Goal: Information Seeking & Learning: Find specific fact

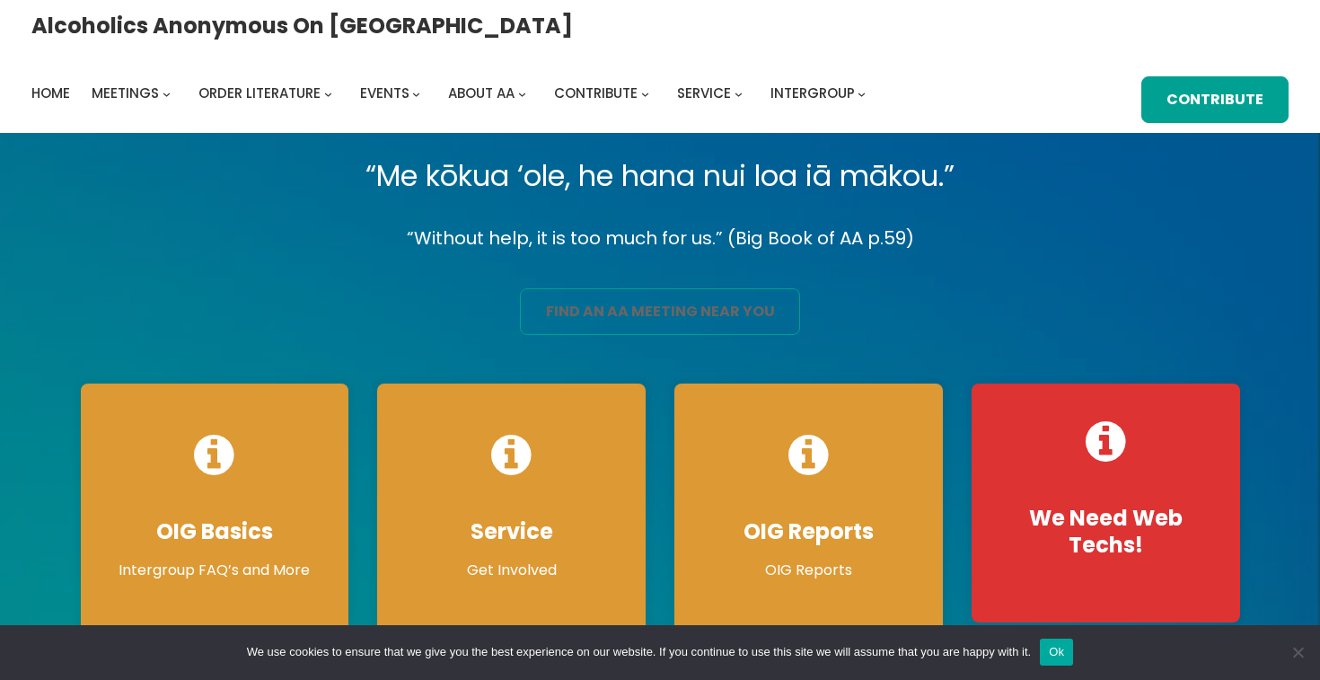
click at [670, 313] on link "find an aa meeting near you" at bounding box center [659, 311] width 279 height 47
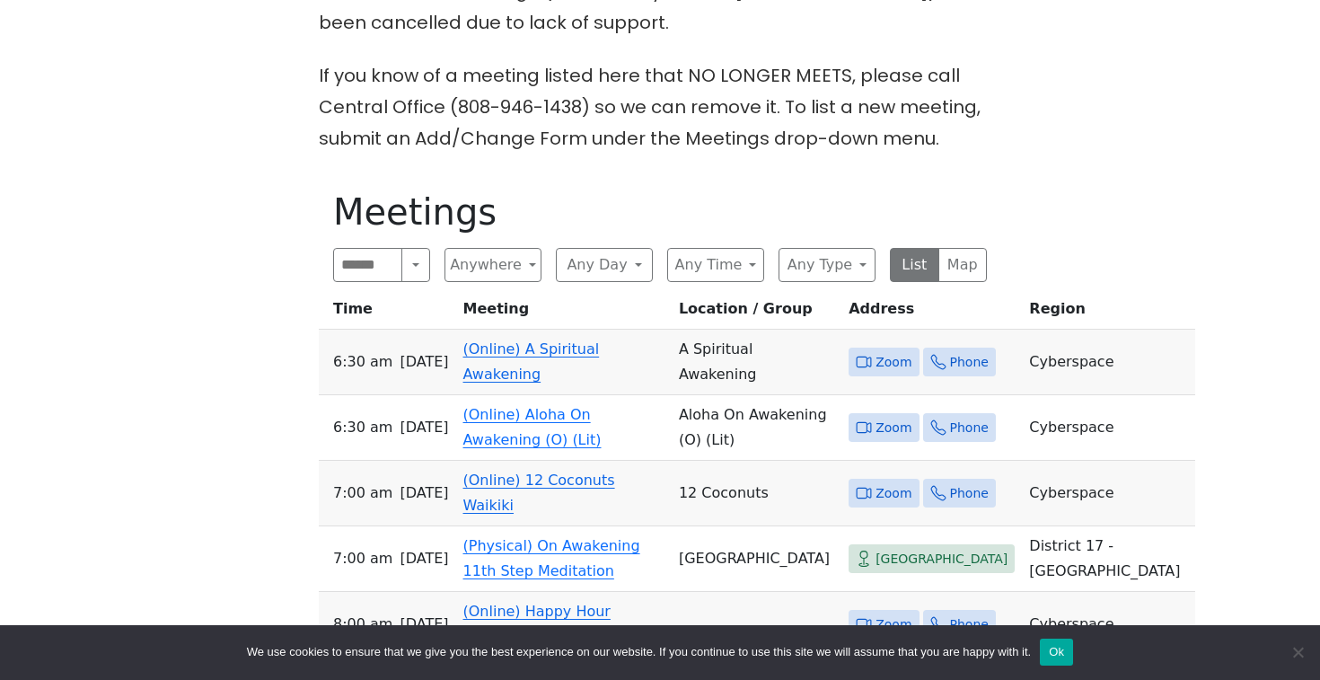
scroll to position [541, 0]
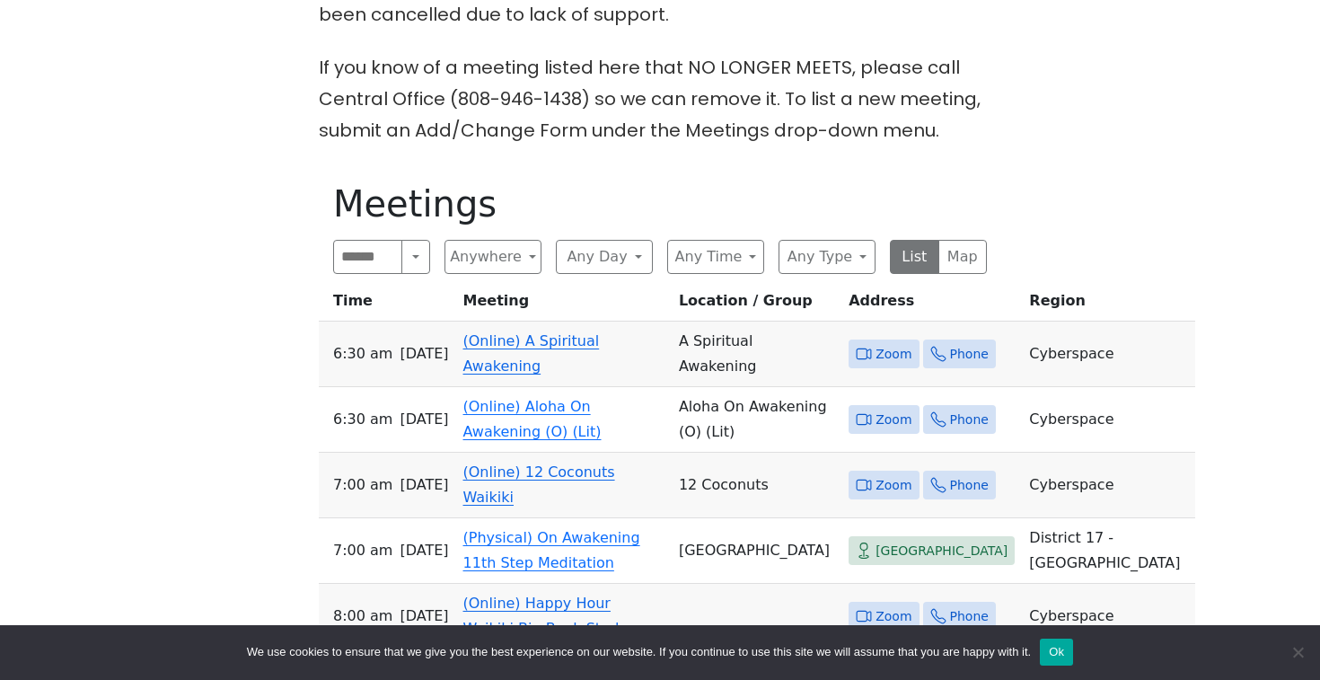
click at [484, 349] on link "(Online) A Spiritual Awakening" at bounding box center [532, 353] width 137 height 42
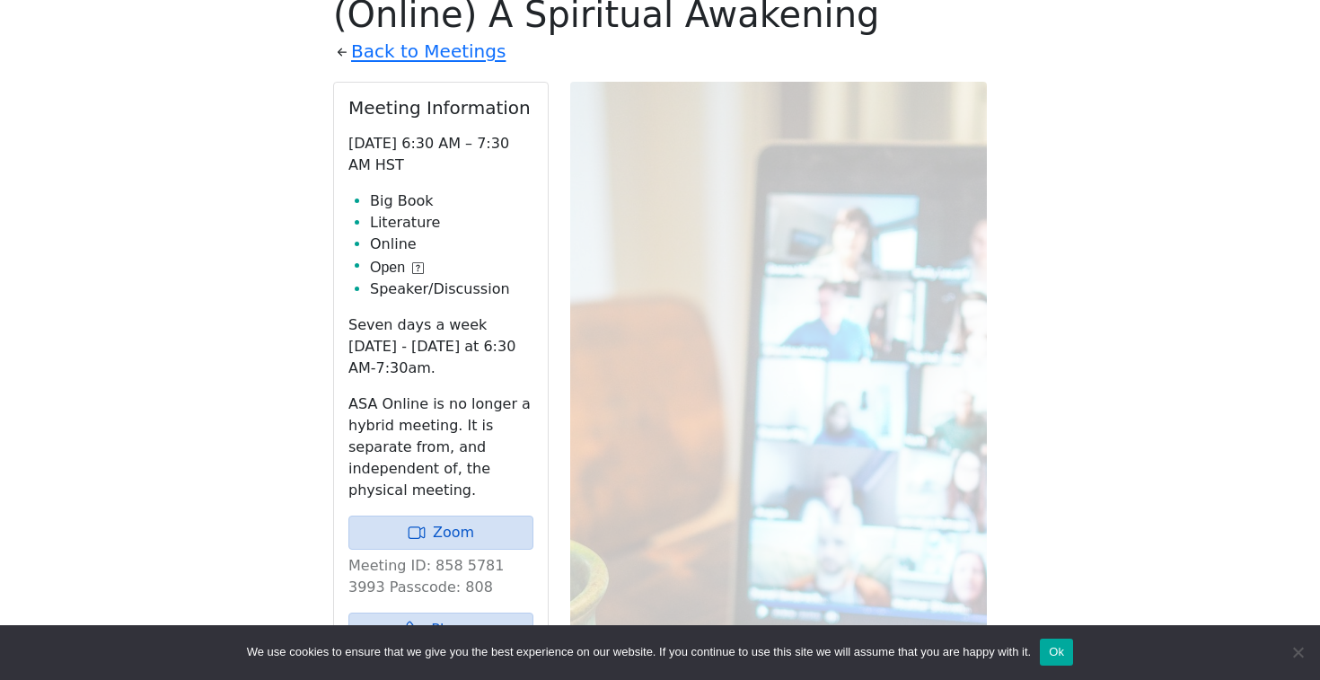
scroll to position [751, 0]
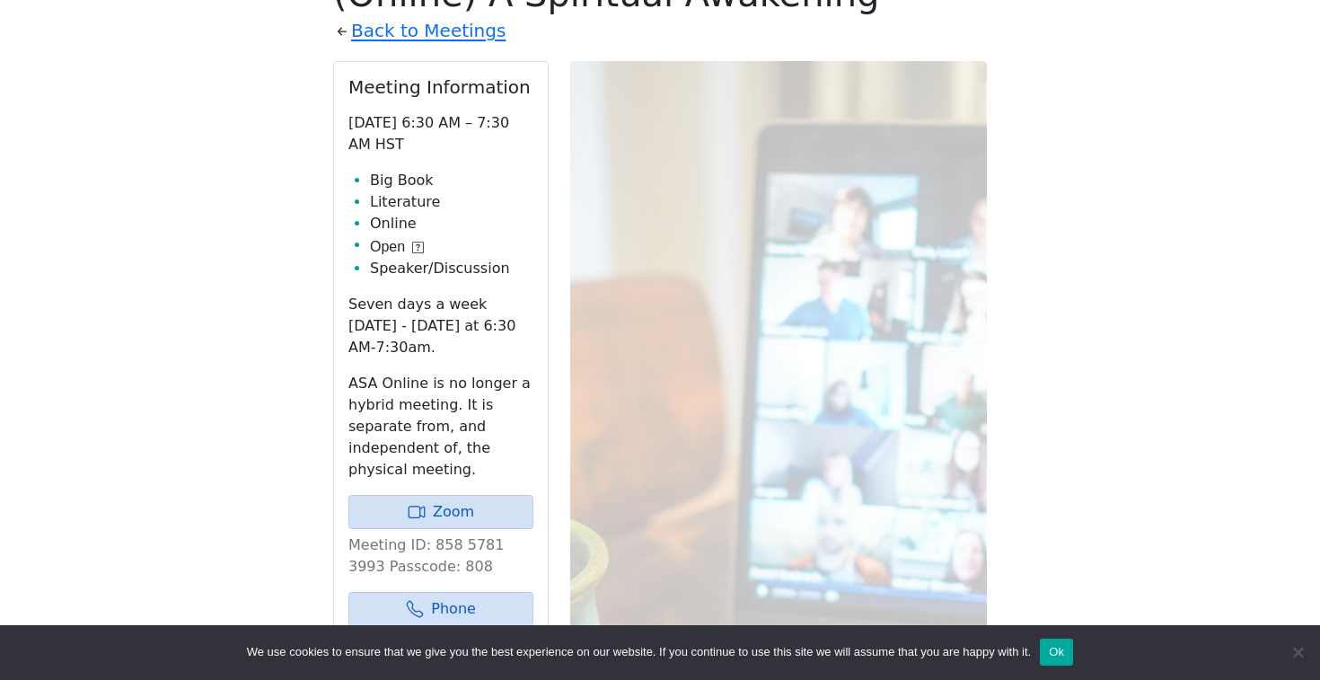
click at [444, 549] on p "Meeting ID: 858 5781 3993 Passcode: 808" at bounding box center [441, 555] width 185 height 43
click at [425, 548] on p "Meeting ID: 858 5781 3993 Passcode: 808" at bounding box center [441, 555] width 185 height 43
drag, startPoint x: 425, startPoint y: 548, endPoint x: 529, endPoint y: 548, distance: 104.2
click at [529, 548] on p "Meeting ID: 858 5781 3993 Passcode: 808" at bounding box center [441, 555] width 185 height 43
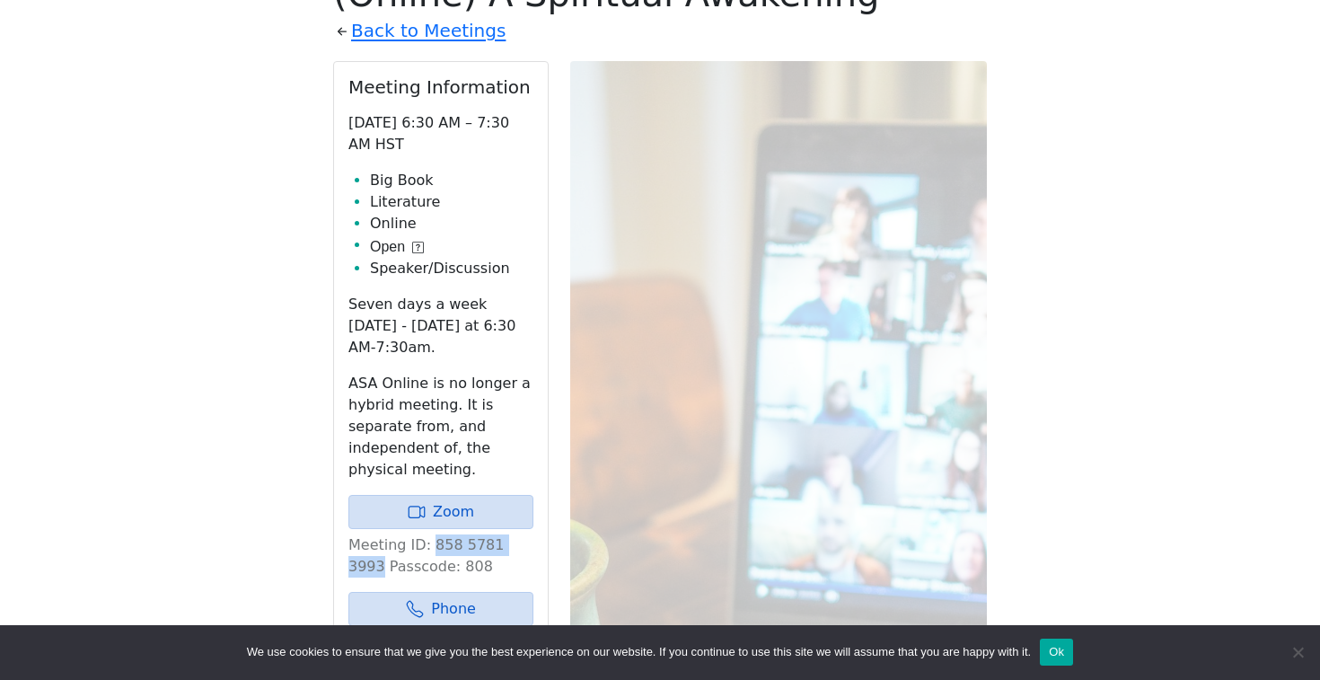
copy p "858 5781 3993"
click at [253, 554] on div "Freedom from Bondage (was Sundays, noon, North Shore) has been cancelled due to…" at bounding box center [660, 447] width 1188 height 1380
click at [441, 510] on link "Zoom" at bounding box center [441, 512] width 185 height 34
